Goal: Task Accomplishment & Management: Complete application form

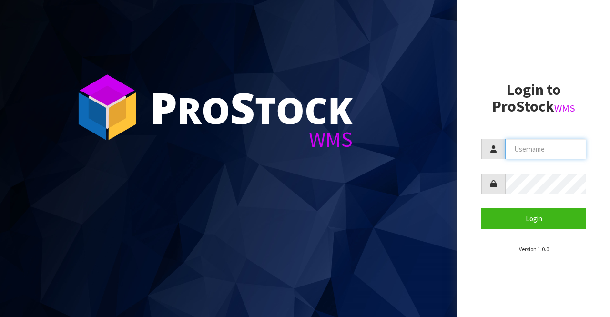
click at [524, 144] on input "text" at bounding box center [545, 149] width 81 height 20
type input "BIGGAME"
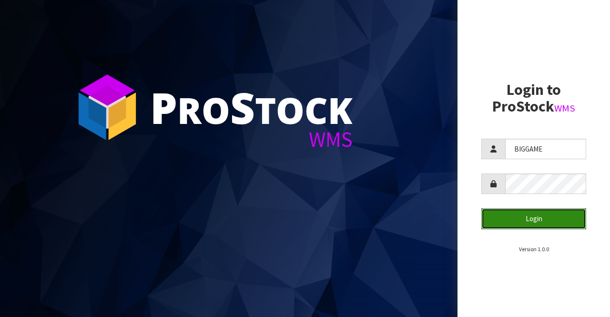
click at [501, 216] on button "Login" at bounding box center [533, 218] width 105 height 20
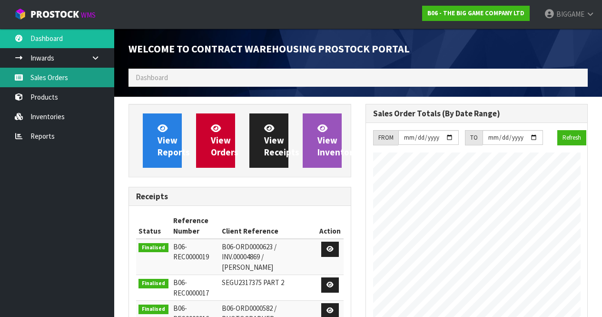
click at [52, 77] on link "Sales Orders" at bounding box center [57, 78] width 114 height 20
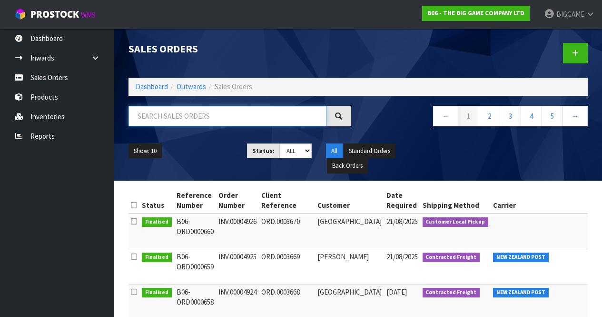
click at [158, 115] on input "text" at bounding box center [228, 116] width 198 height 20
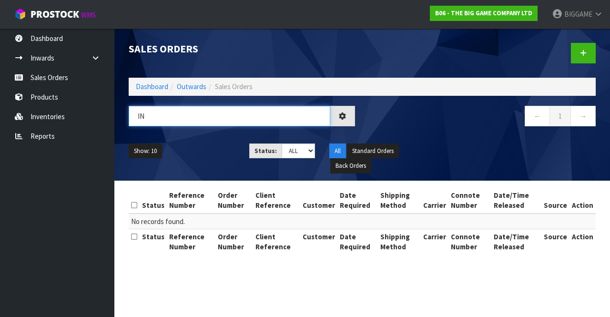
type input "I"
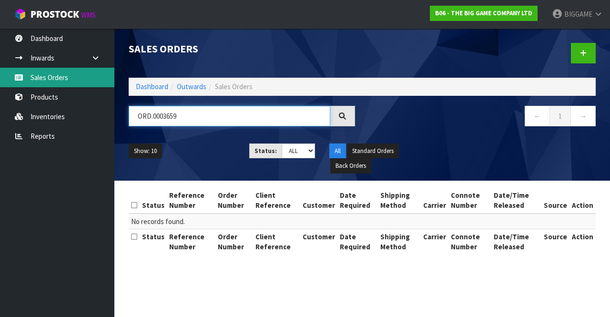
type input "ORD.0003659"
click at [47, 71] on link "Sales Orders" at bounding box center [57, 78] width 114 height 20
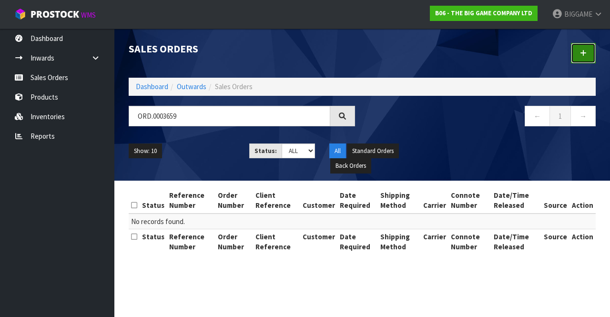
click at [577, 51] on link at bounding box center [583, 53] width 25 height 20
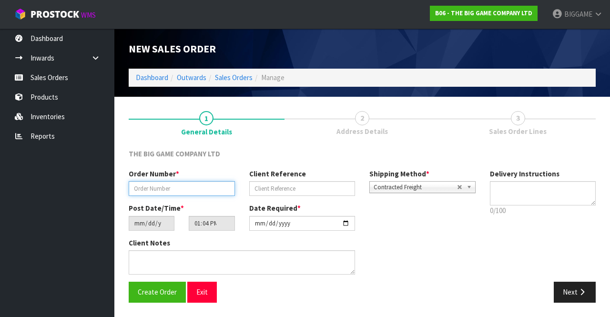
click at [216, 190] on input "text" at bounding box center [182, 188] width 106 height 15
type input "INV.00004929"
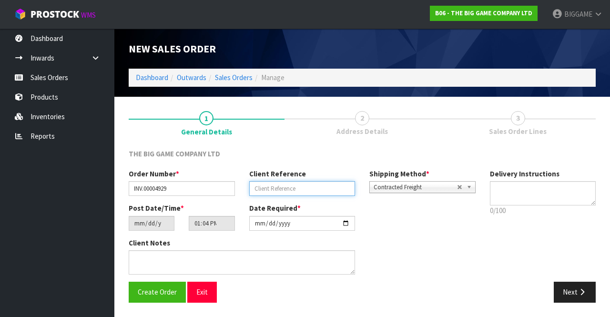
click at [266, 190] on input "text" at bounding box center [302, 188] width 106 height 15
type input "ORD.0003672"
click at [566, 285] on button "Next" at bounding box center [574, 291] width 42 height 20
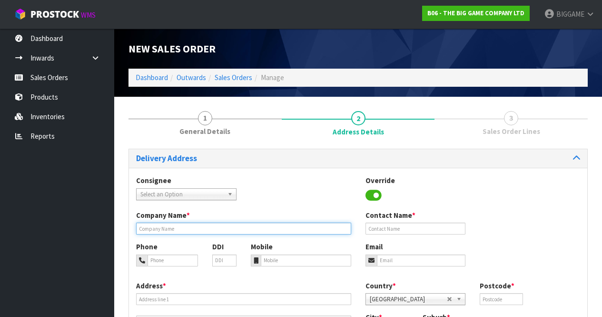
click at [206, 228] on input "text" at bounding box center [243, 228] width 215 height 12
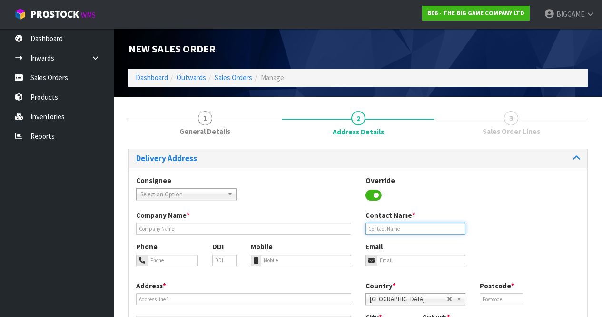
click at [384, 227] on input "text" at bounding box center [416, 228] width 100 height 12
type input "[PERSON_NAME]"
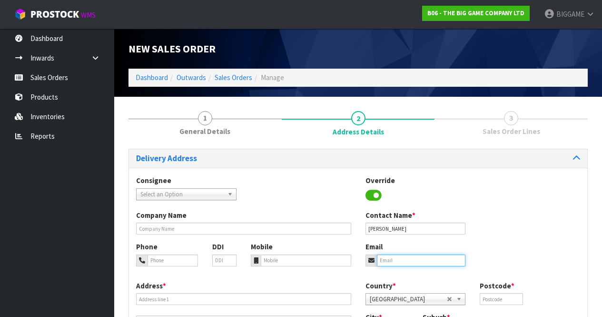
click at [396, 263] on input "email" at bounding box center [421, 260] width 89 height 12
click at [527, 251] on div "Phone DDI Mobile Email" at bounding box center [358, 260] width 459 height 39
click at [406, 261] on input "email" at bounding box center [421, 260] width 89 height 12
type input "Events@willowsranch.co.nz"
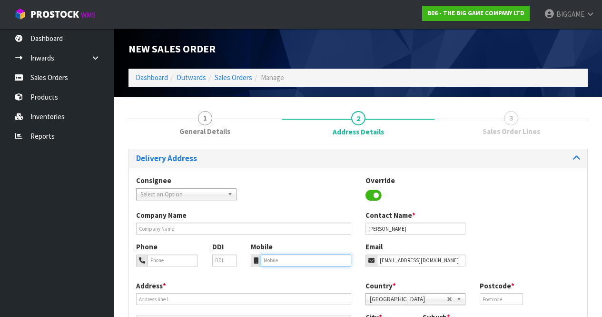
click at [271, 260] on input "tel" at bounding box center [306, 260] width 90 height 12
type input "0212794798"
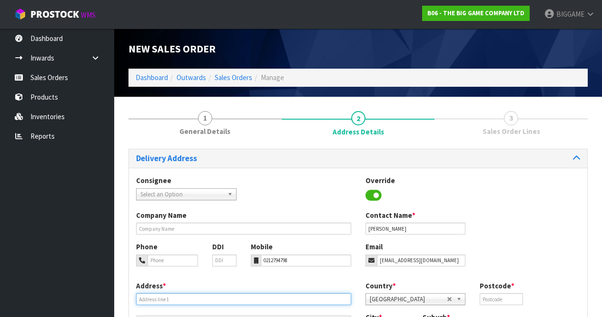
click at [218, 297] on input "text" at bounding box center [243, 299] width 215 height 12
click at [221, 302] on input "489B PUNGAERE" at bounding box center [243, 299] width 215 height 12
type input "489B PUNGAERE ROAD"
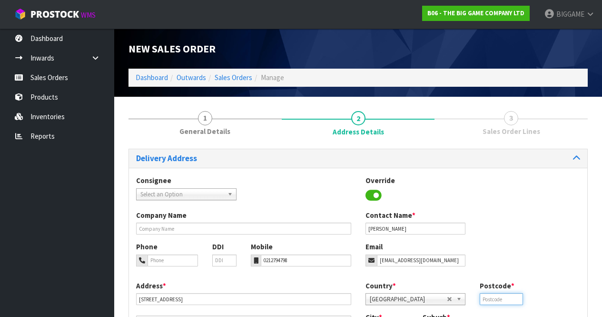
click at [503, 298] on input "text" at bounding box center [501, 299] width 43 height 12
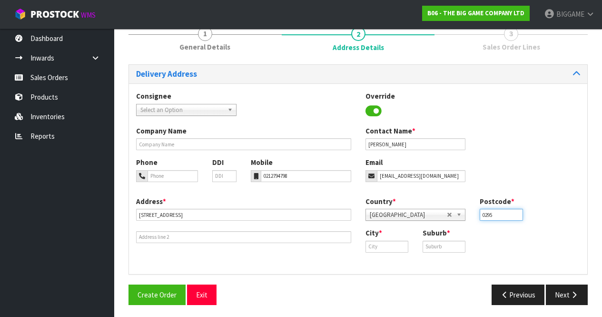
scroll to position [87, 0]
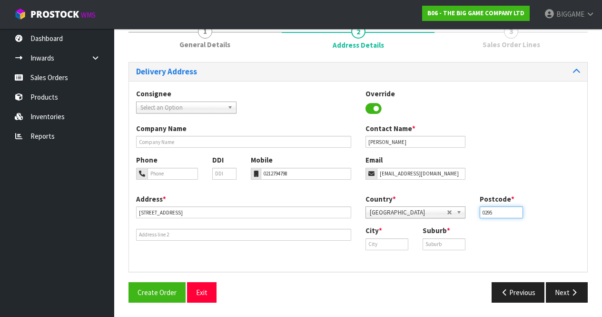
type input "0295"
click at [375, 244] on input "text" at bounding box center [387, 244] width 43 height 12
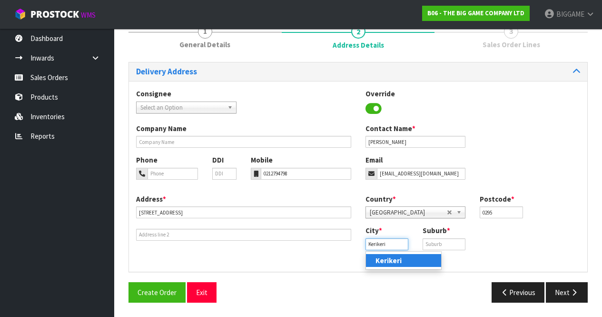
type input "Kerikeri"
click at [427, 256] on link "Kerikeri" at bounding box center [403, 260] width 75 height 13
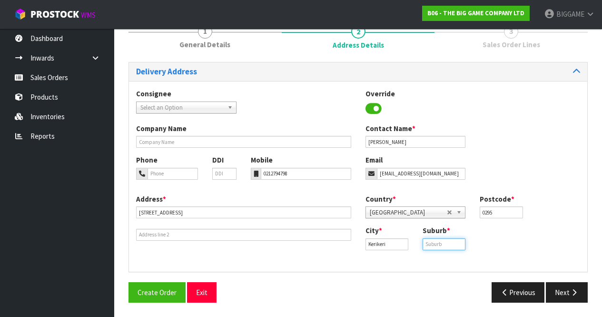
click at [429, 245] on input "text" at bounding box center [444, 244] width 43 height 12
type input "KERIKERI"
click at [569, 288] on button "Next" at bounding box center [567, 292] width 42 height 20
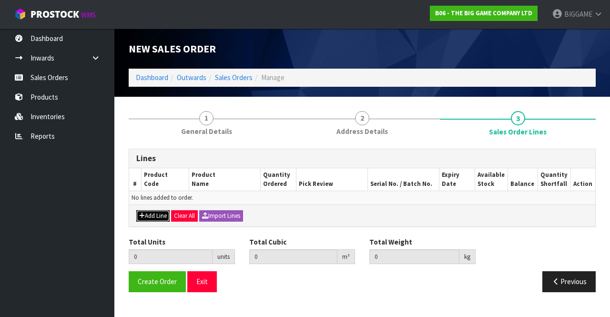
click at [157, 215] on button "Add Line" at bounding box center [152, 215] width 33 height 11
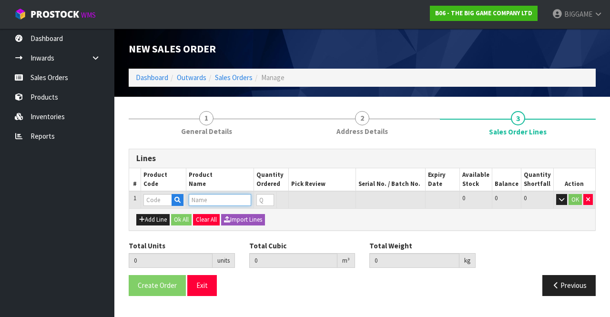
click at [203, 198] on input "text" at bounding box center [220, 200] width 62 height 12
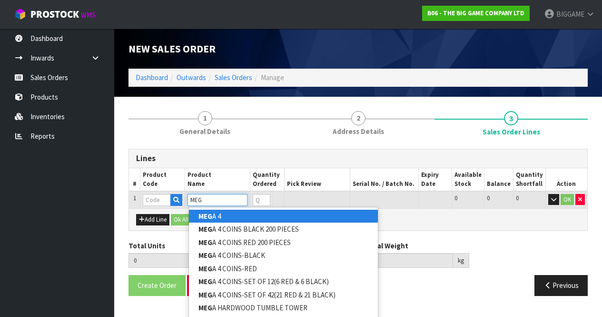
type input "MEG"
click at [226, 214] on link "MEG A 4" at bounding box center [283, 216] width 189 height 13
type input "MEGA 4"
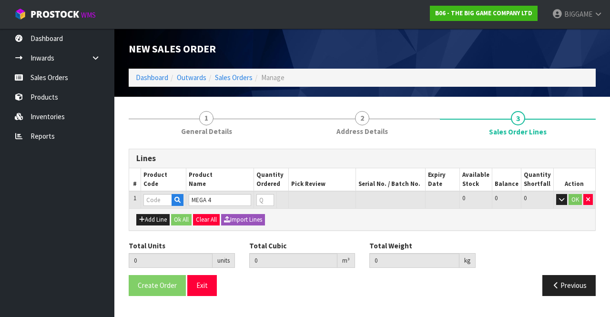
type input "0.000000"
type input "0.000"
type input "BS123102"
type input "0"
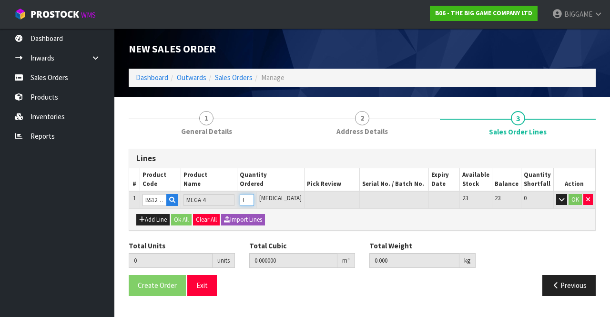
type input "1"
type input "0.11616"
type input "18"
type input "1"
click at [253, 196] on input "1" at bounding box center [247, 200] width 14 height 12
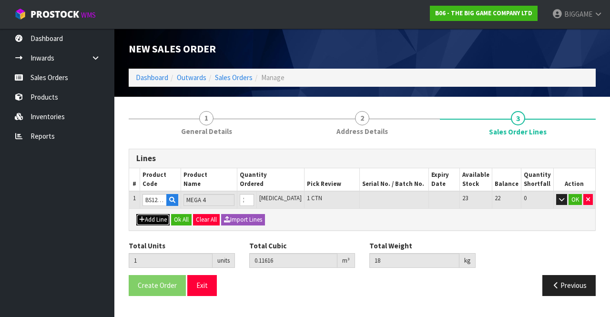
click at [160, 218] on button "Add Line" at bounding box center [152, 219] width 33 height 11
type input "0"
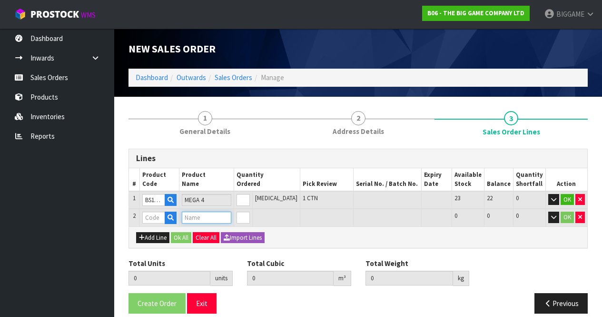
click at [198, 218] on input "text" at bounding box center [207, 217] width 50 height 12
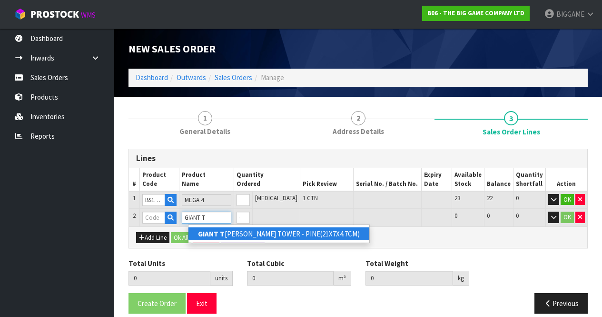
type input "GIANT T"
click at [231, 235] on link "GIANT T UMBLE TOWER - PINE(21X7X4.7CM)" at bounding box center [279, 233] width 181 height 13
type input "GIANT TUMBLE TOWER - PINE(21X7X4.7CM)"
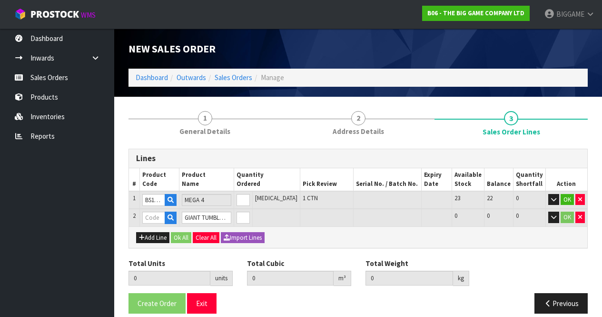
type input "1"
type input "0.11616"
type input "18"
type input "BS23102"
type input "0"
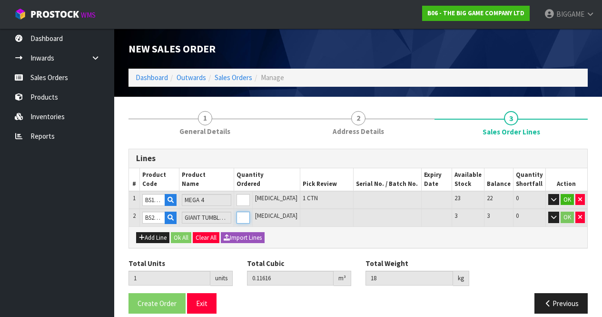
type input "2"
type input "0.1734"
type input "35.05"
type input "1"
click at [250, 214] on input "1" at bounding box center [243, 217] width 13 height 12
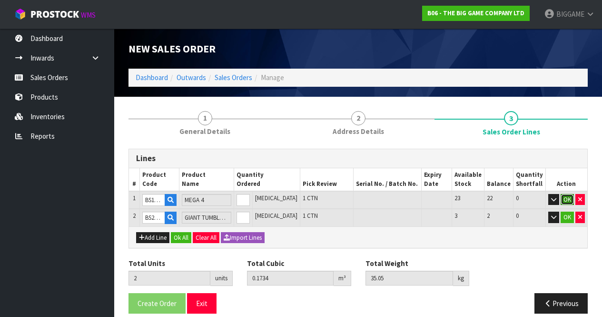
click at [566, 195] on button "OK" at bounding box center [567, 199] width 13 height 11
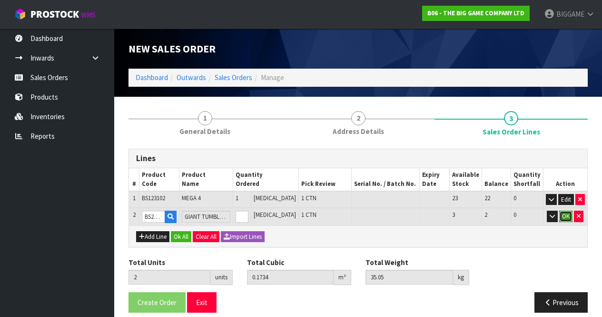
click at [566, 212] on button "OK" at bounding box center [566, 215] width 13 height 11
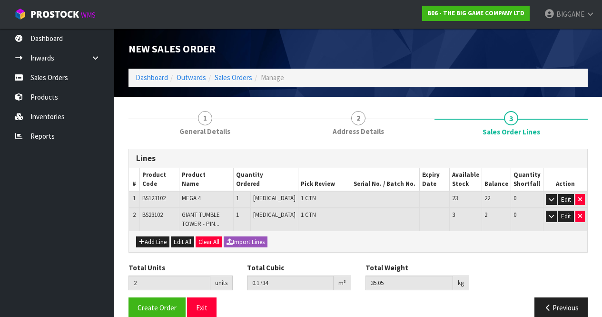
scroll to position [15, 0]
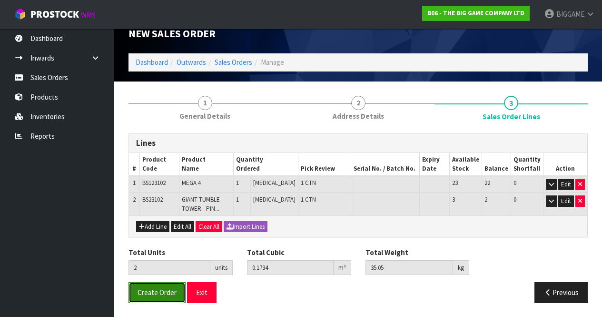
click at [152, 291] on span "Create Order" at bounding box center [157, 292] width 39 height 9
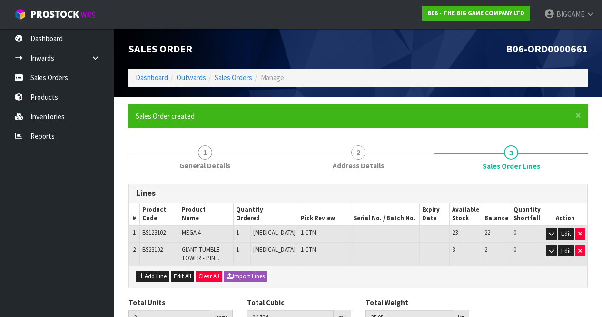
scroll to position [50, 0]
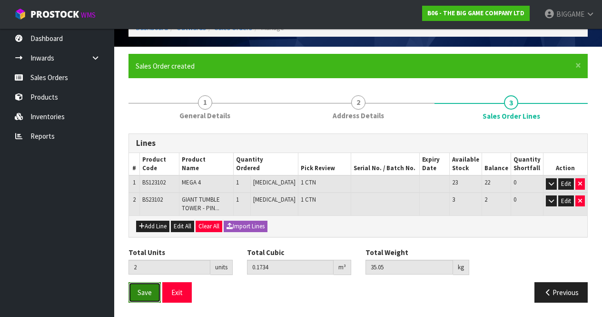
click at [148, 292] on span "Save" at bounding box center [145, 292] width 14 height 9
click at [148, 288] on span "Save" at bounding box center [145, 292] width 14 height 9
click at [146, 290] on span "Save" at bounding box center [145, 292] width 14 height 9
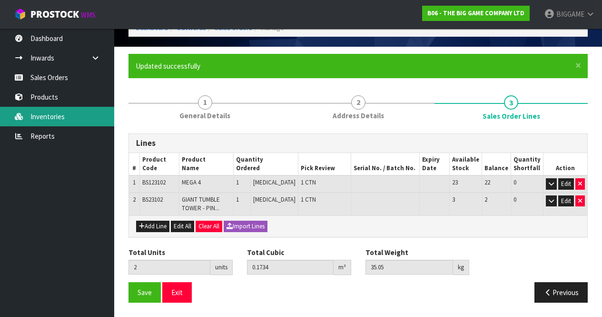
scroll to position [0, 0]
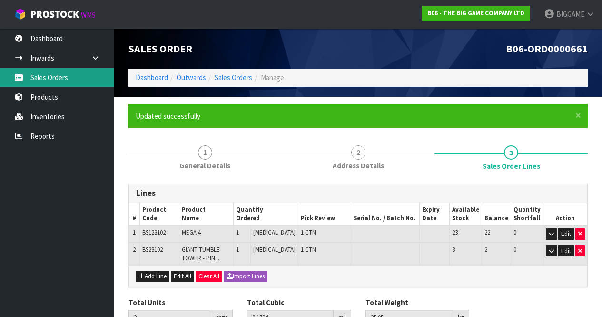
click at [46, 76] on link "Sales Orders" at bounding box center [57, 78] width 114 height 20
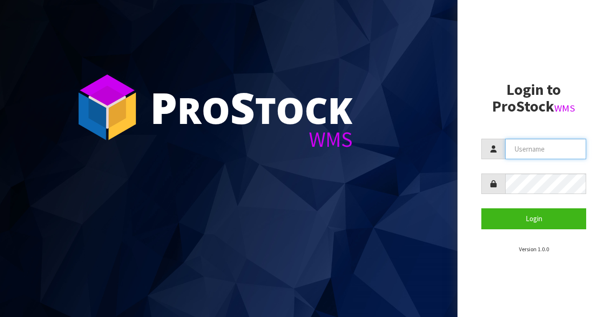
click at [513, 144] on input "text" at bounding box center [545, 149] width 81 height 20
type input "BIGGAME"
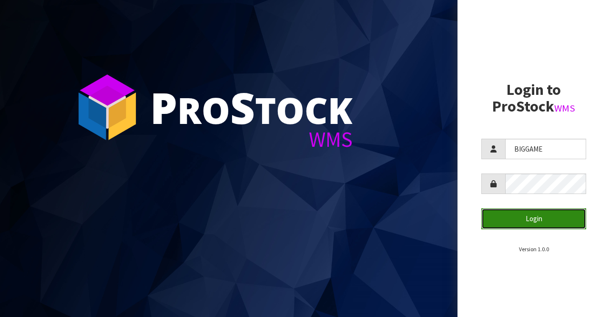
click at [500, 217] on button "Login" at bounding box center [533, 218] width 105 height 20
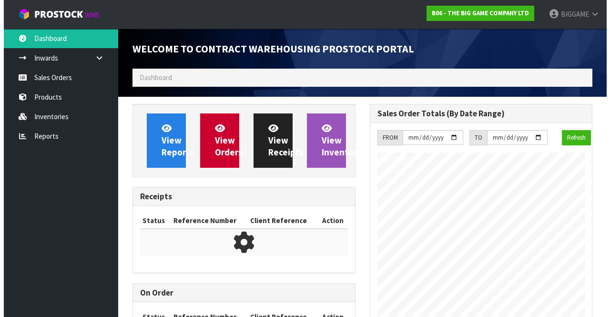
scroll to position [615, 237]
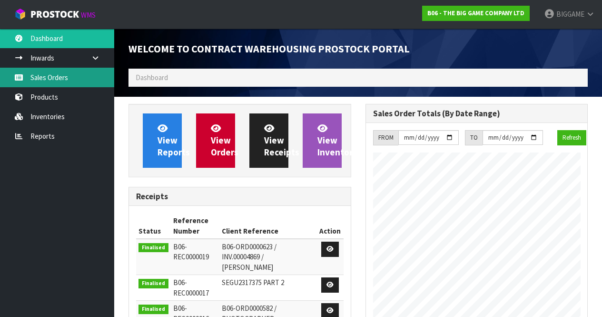
click at [70, 79] on link "Sales Orders" at bounding box center [57, 78] width 114 height 20
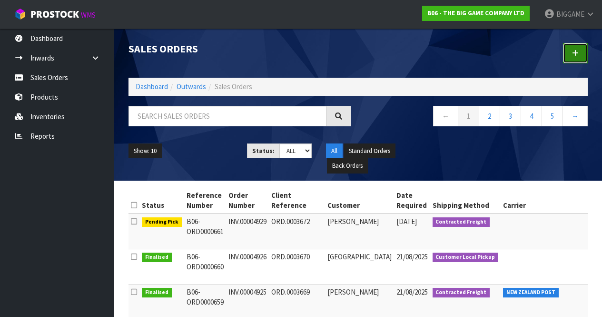
click at [576, 48] on link at bounding box center [575, 53] width 25 height 20
